Goal: Find specific page/section: Find specific page/section

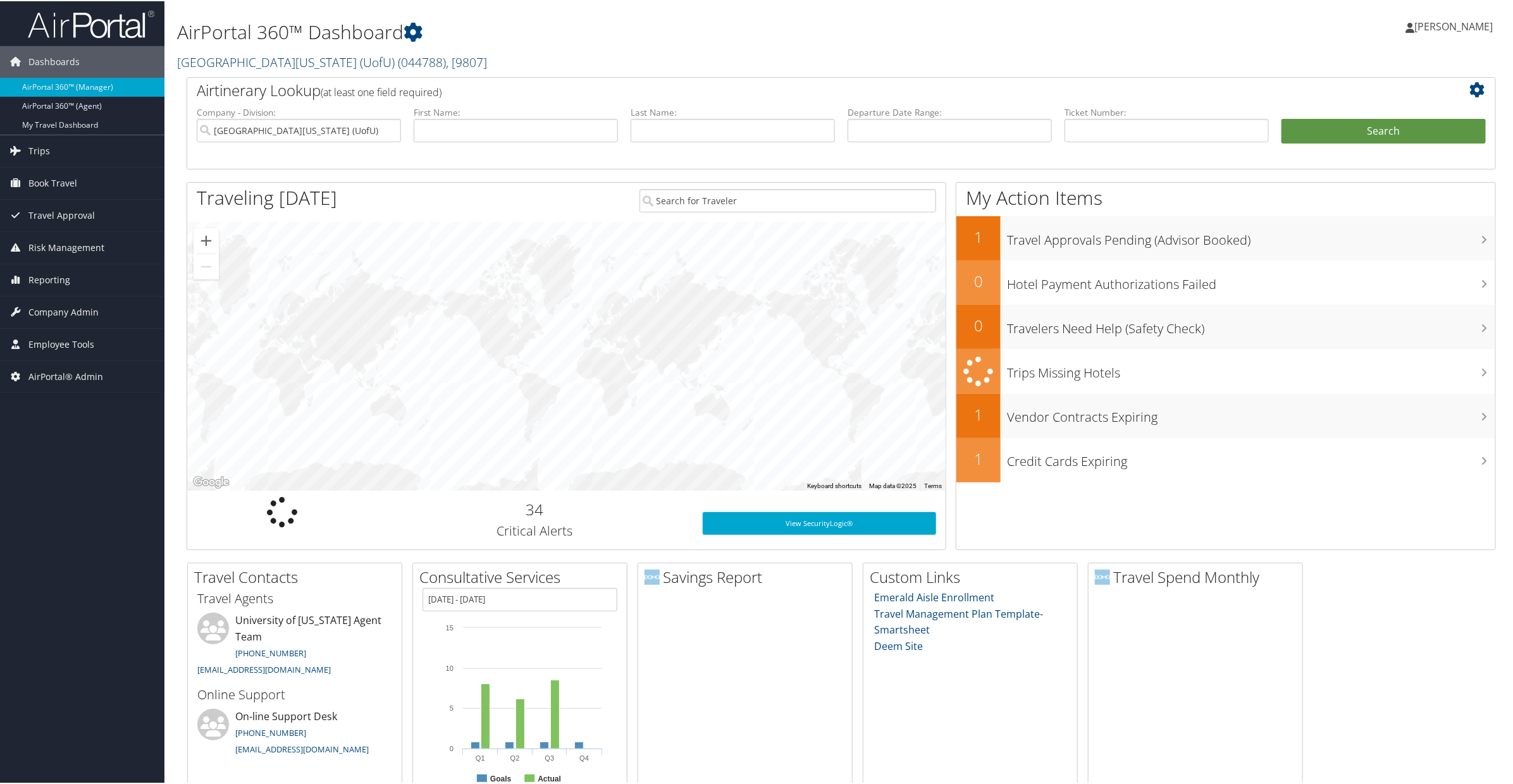
click at [251, 62] on link "[GEOGRAPHIC_DATA][US_STATE] (UofU) ( 044788 ) , [ 9807 ]" at bounding box center [332, 61] width 310 height 17
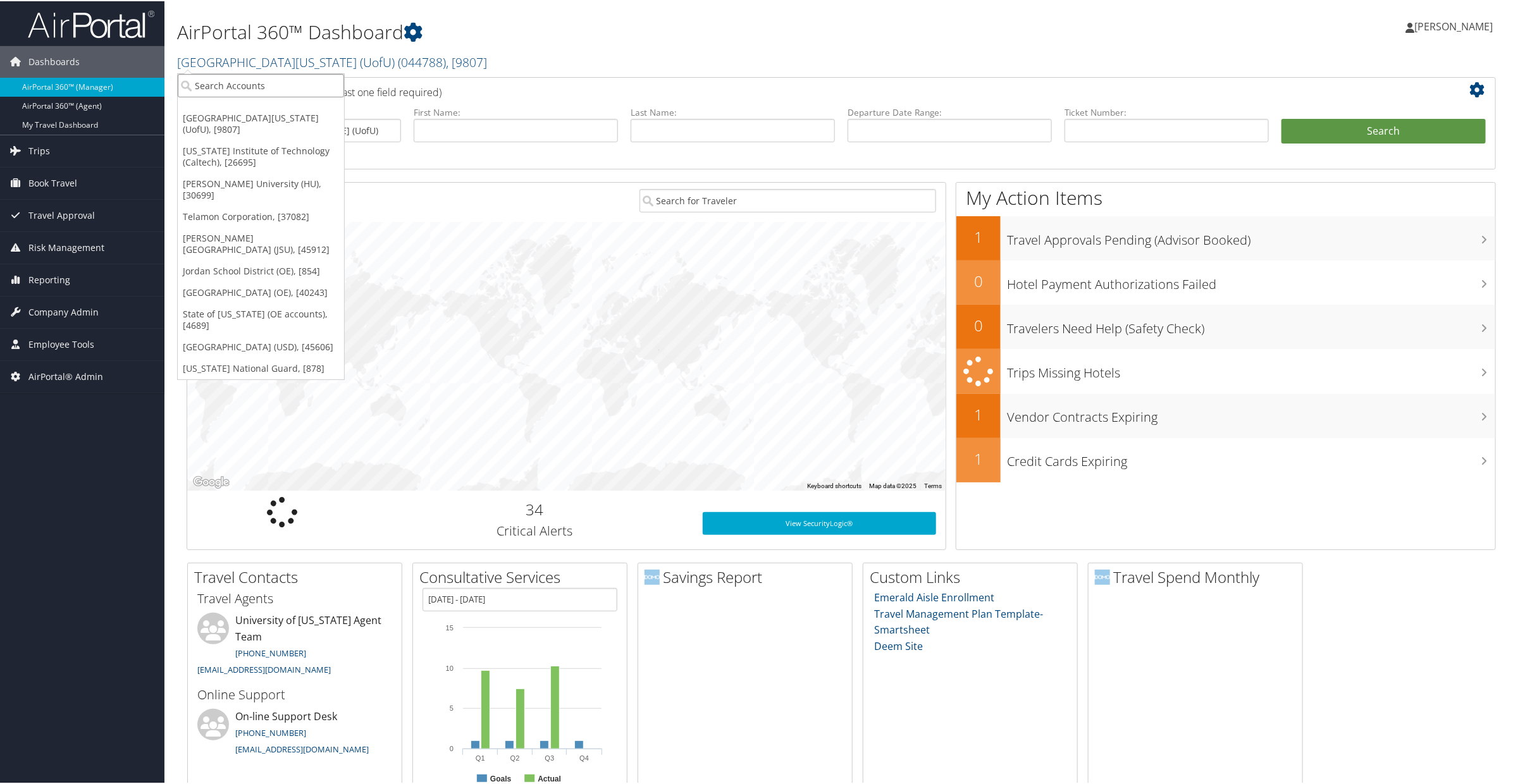
click at [242, 81] on input "search" at bounding box center [261, 85] width 167 height 23
type input "h"
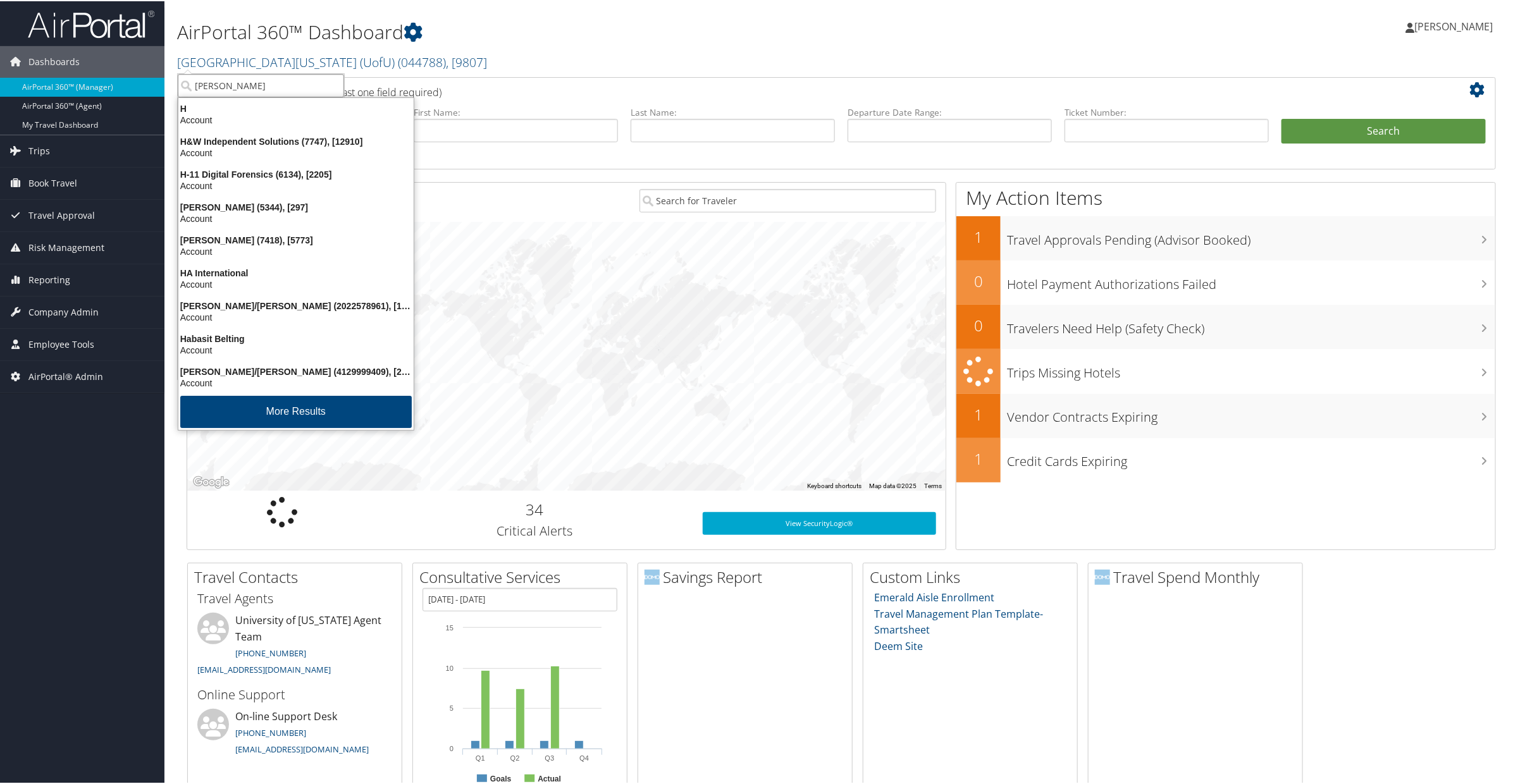
type input "jordan school"
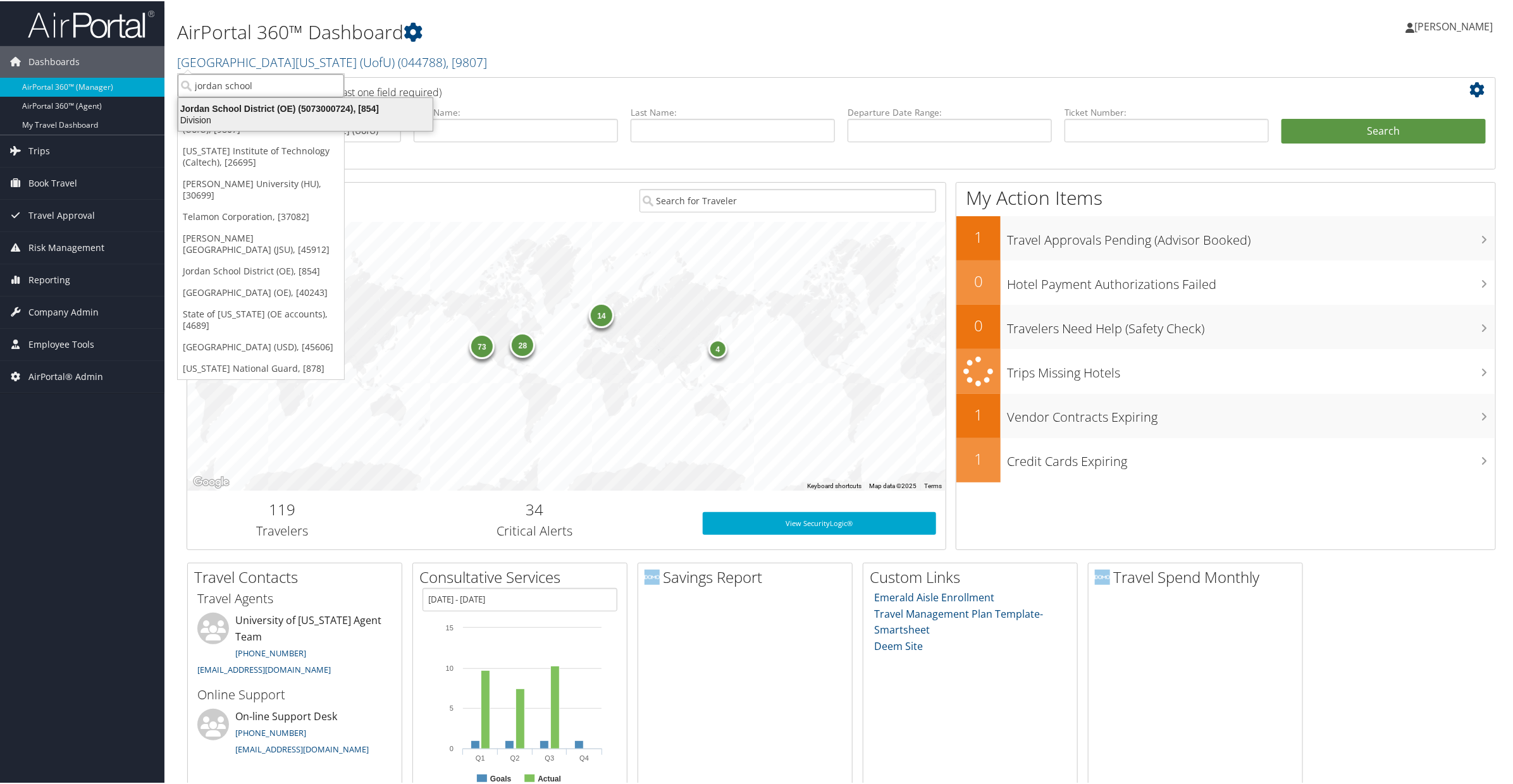
click at [323, 107] on div "Jordan School District (OE) (5073000724), [854]" at bounding box center [305, 107] width 270 height 11
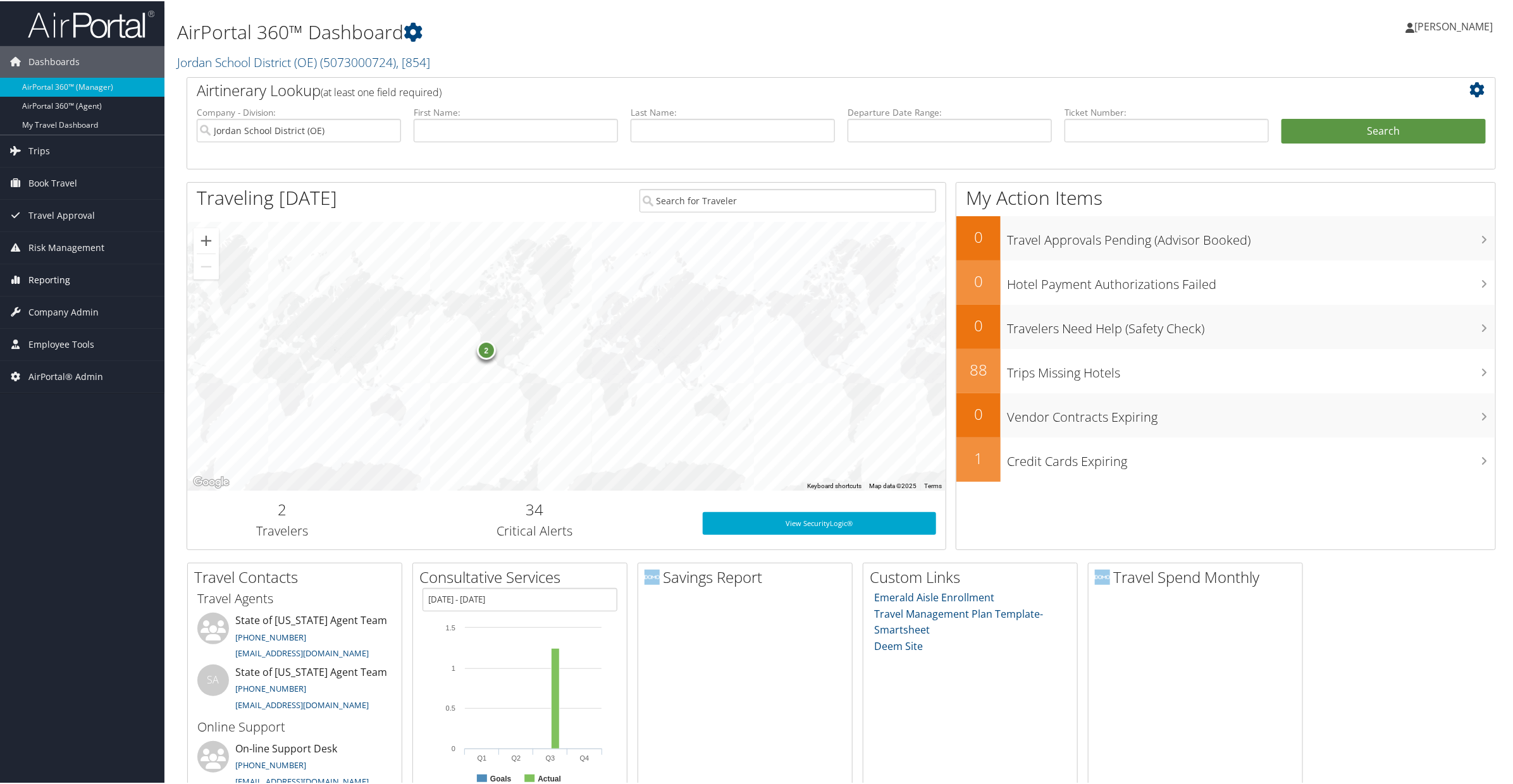
click at [45, 282] on span "Reporting" at bounding box center [49, 278] width 42 height 32
click at [46, 397] on link "Prime Analytics" at bounding box center [82, 399] width 165 height 19
